Goal: Information Seeking & Learning: Find specific fact

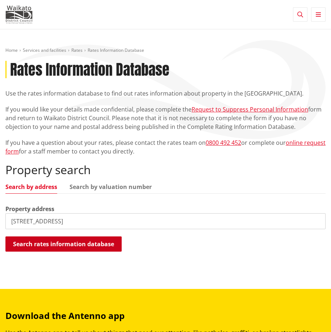
click at [101, 242] on button "Search rates information database" at bounding box center [63, 243] width 116 height 15
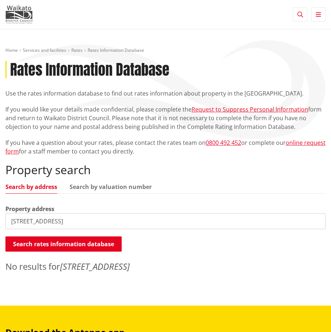
drag, startPoint x: 54, startPoint y: 223, endPoint x: 115, endPoint y: 223, distance: 60.8
click at [115, 223] on input "[STREET_ADDRESS]" at bounding box center [165, 221] width 320 height 16
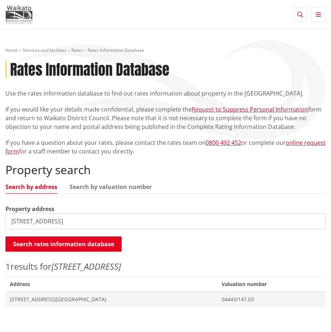
drag, startPoint x: 61, startPoint y: 221, endPoint x: -63, endPoint y: 216, distance: 124.1
type input "tuakau"
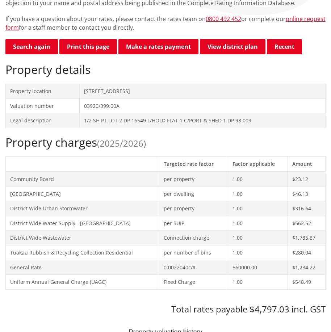
scroll to position [217, 0]
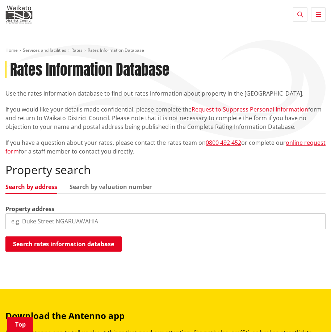
scroll to position [109, 0]
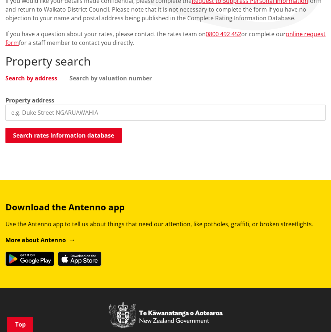
click at [61, 115] on input "search" at bounding box center [165, 113] width 320 height 16
paste input "[STREET_ADDRESS]"
click at [21, 111] on input "[STREET_ADDRESS]" at bounding box center [165, 113] width 320 height 16
drag, startPoint x: 52, startPoint y: 113, endPoint x: 120, endPoint y: 119, distance: 68.3
click at [120, 119] on input "[STREET_ADDRESS]" at bounding box center [165, 113] width 320 height 16
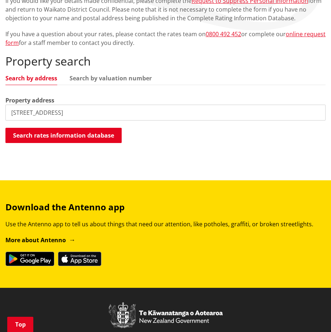
type input "[STREET_ADDRESS]"
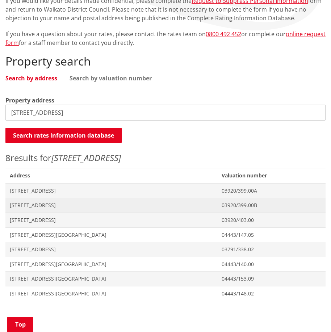
click at [49, 204] on span "[STREET_ADDRESS]" at bounding box center [111, 204] width 203 height 7
